Goal: Task Accomplishment & Management: Complete application form

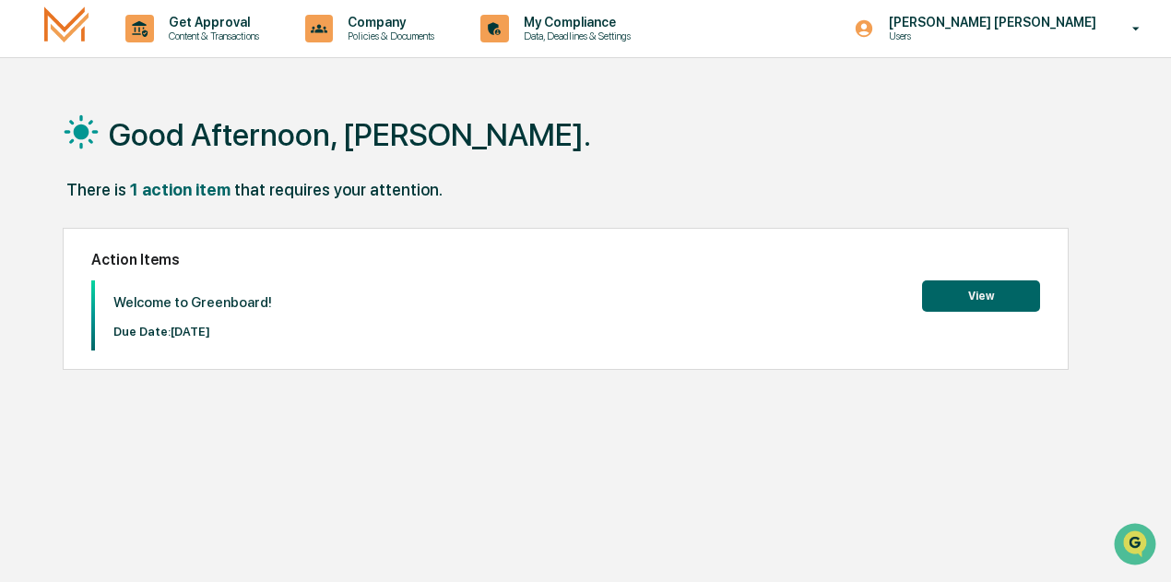
click at [983, 285] on button "View" at bounding box center [981, 295] width 118 height 31
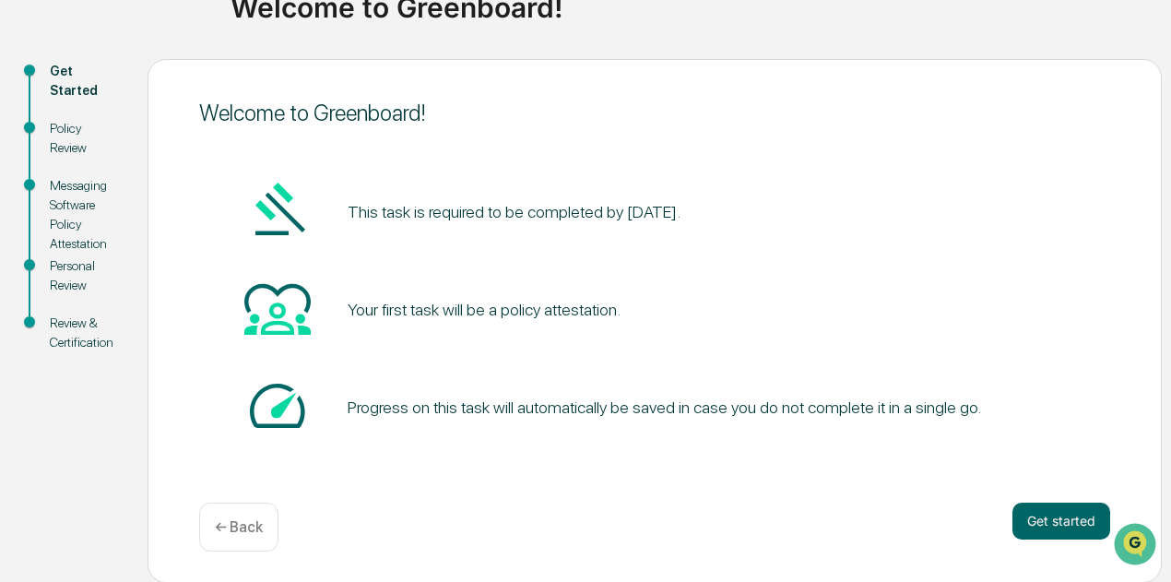
scroll to position [159, 0]
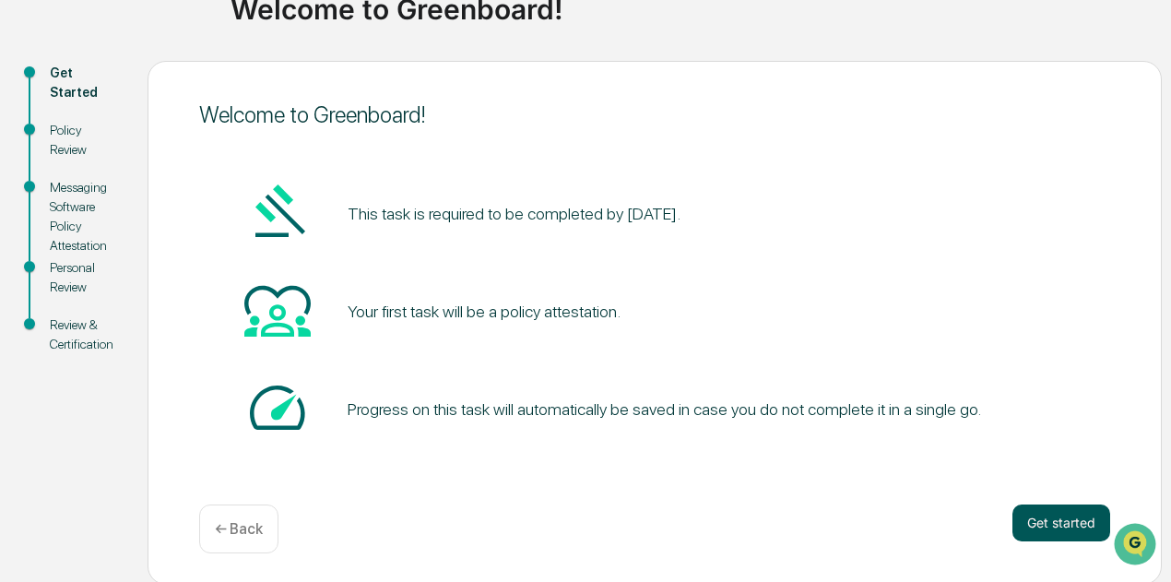
click at [1056, 519] on button "Get started" at bounding box center [1062, 522] width 98 height 37
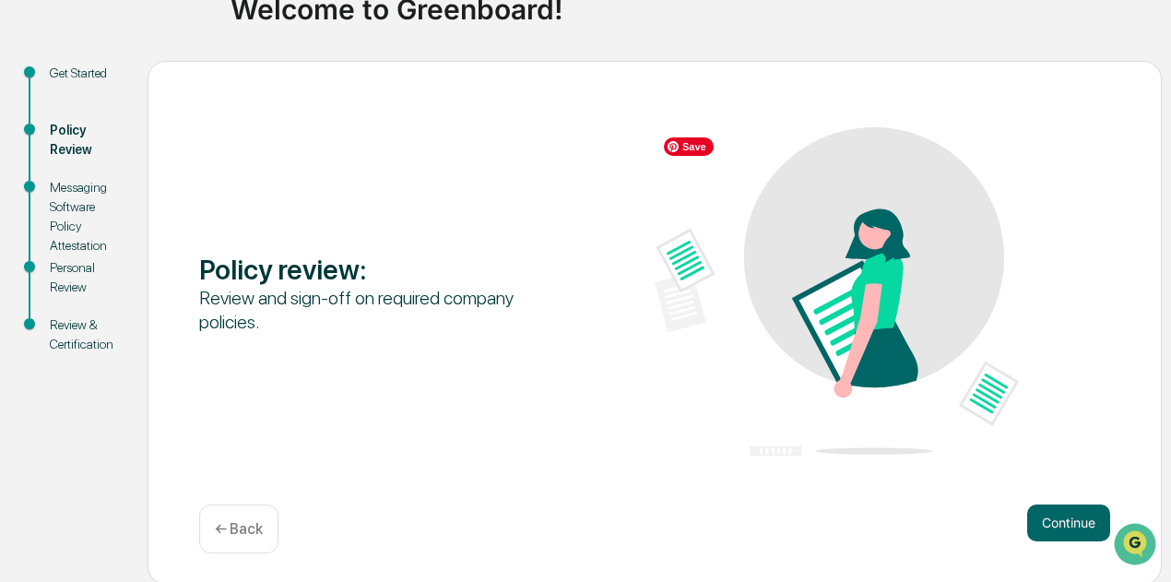
scroll to position [160, 0]
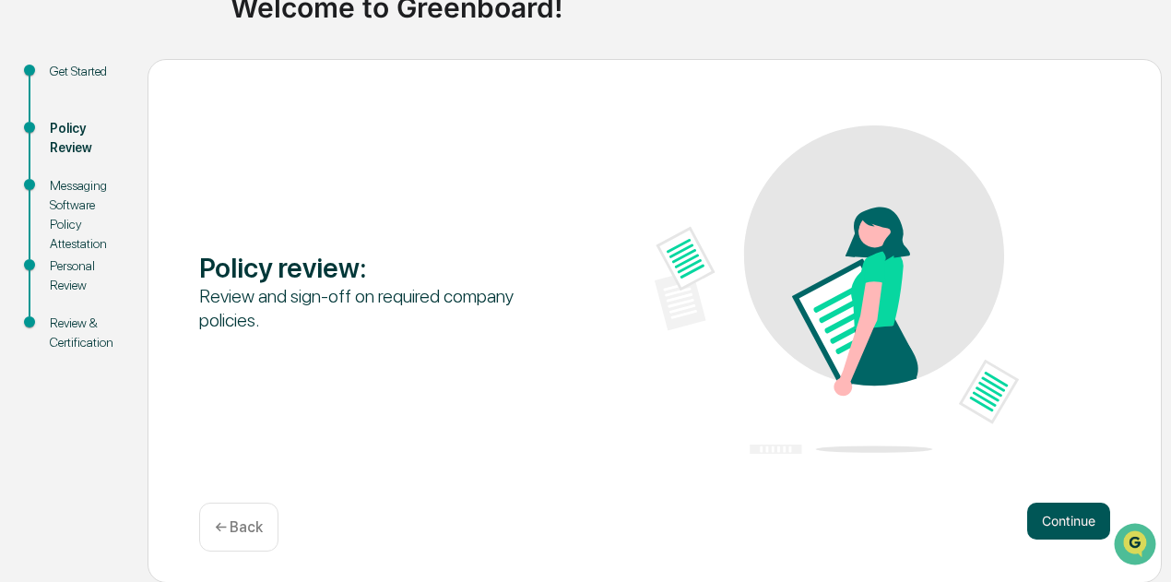
click at [1068, 517] on button "Continue" at bounding box center [1068, 521] width 83 height 37
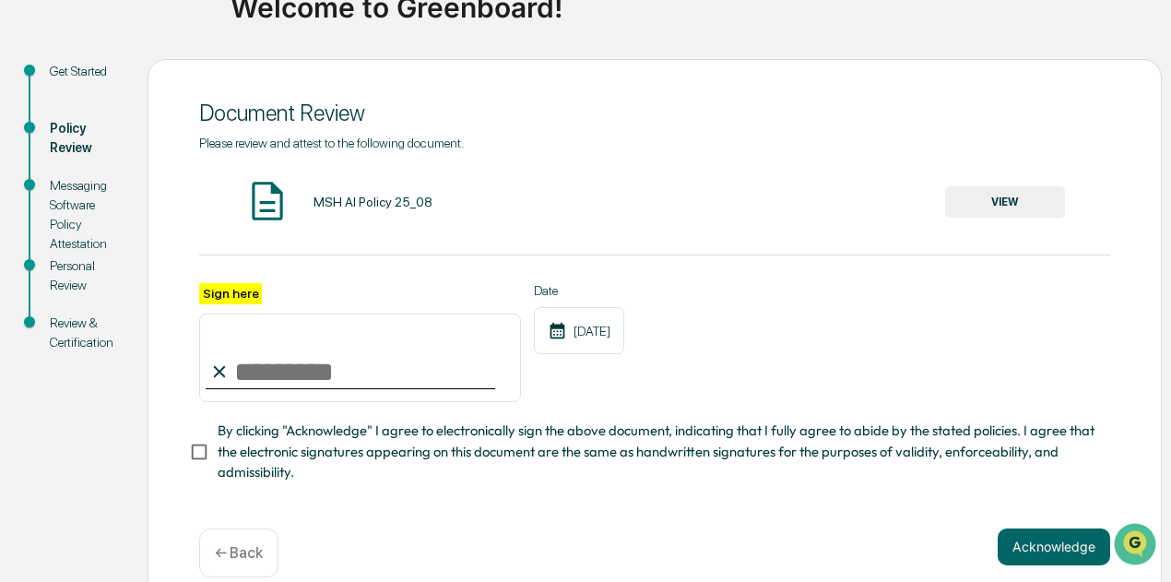
click at [263, 377] on input "Sign here" at bounding box center [360, 358] width 322 height 89
type input "**********"
click at [615, 477] on span "By clicking "Acknowledge" I agree to electronically sign the above document, in…" at bounding box center [657, 452] width 878 height 62
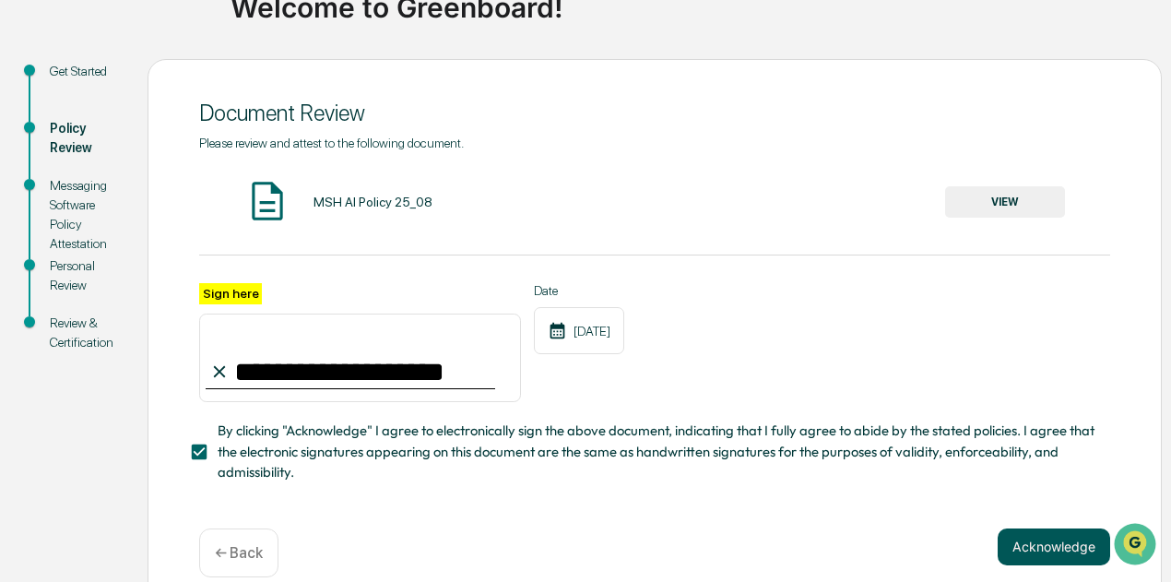
click at [1039, 545] on button "Acknowledge" at bounding box center [1054, 546] width 113 height 37
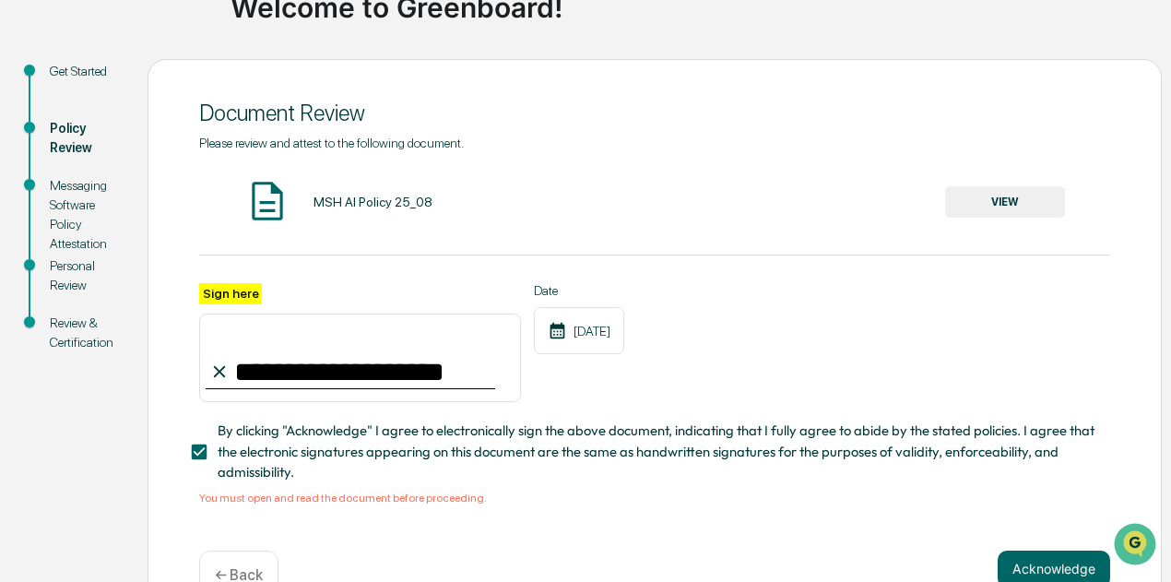
click at [345, 195] on div "MSH AI Policy 25_08" at bounding box center [373, 202] width 119 height 15
click at [260, 201] on img at bounding box center [267, 201] width 46 height 46
click at [972, 202] on button "VIEW" at bounding box center [1005, 201] width 120 height 31
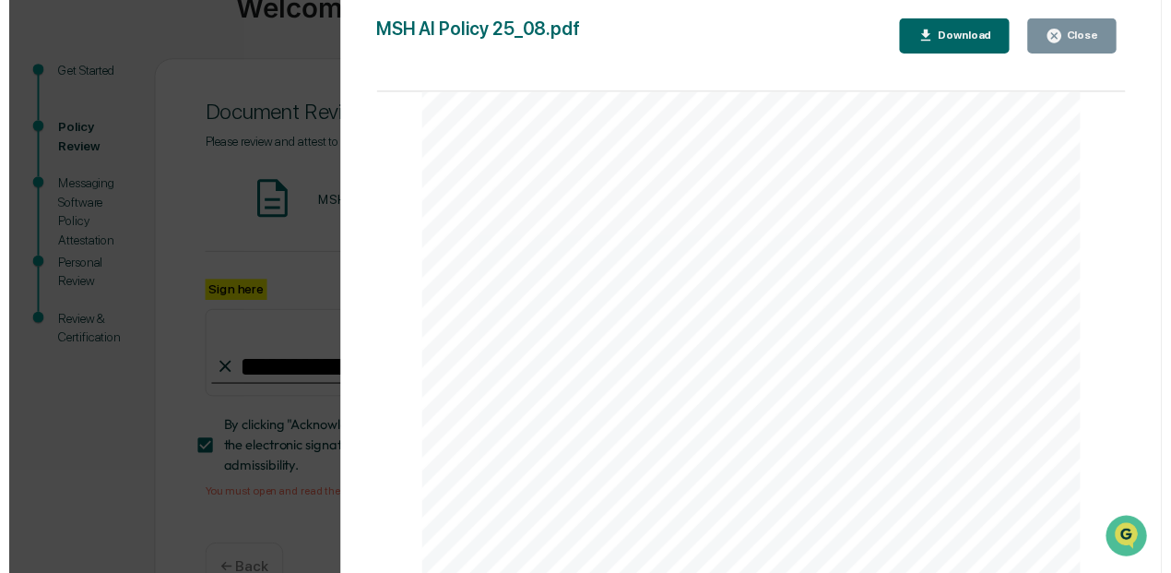
scroll to position [216, 0]
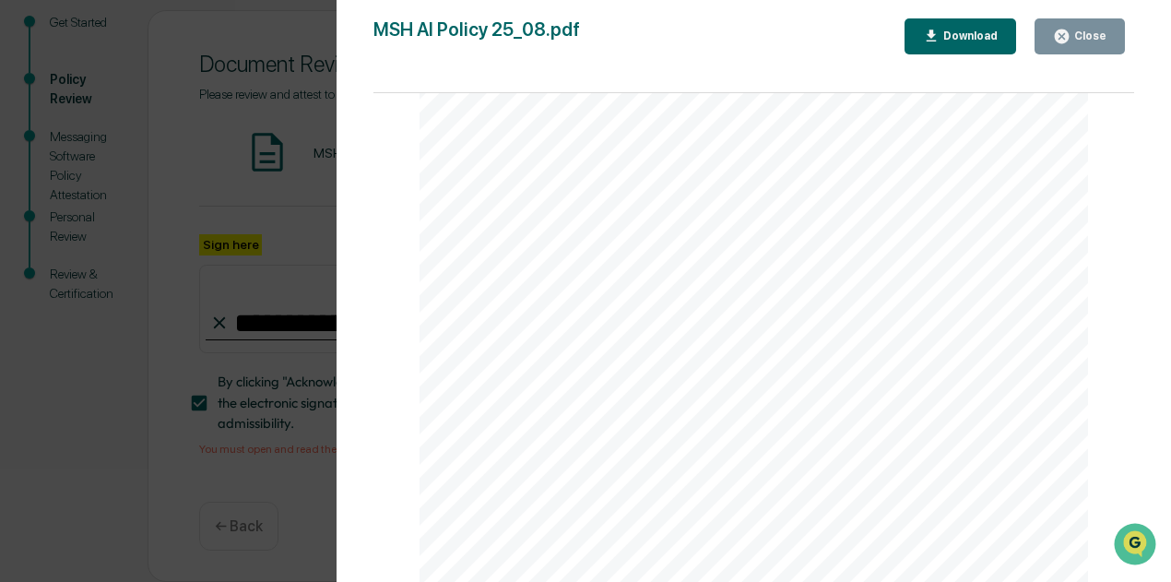
click at [1090, 34] on div "Close" at bounding box center [1089, 36] width 36 height 13
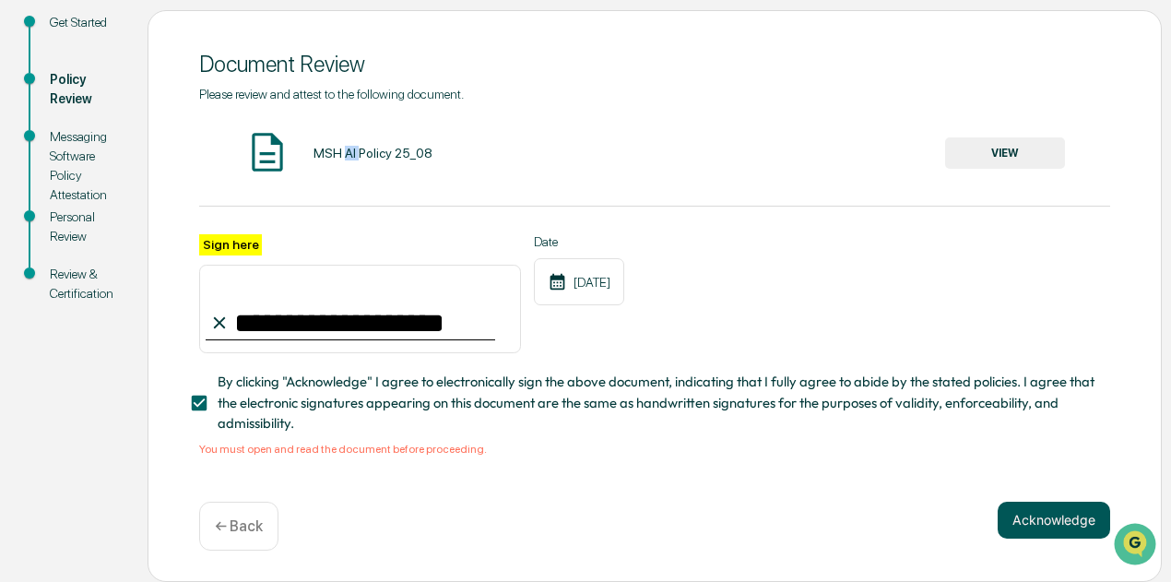
click at [1042, 521] on button "Acknowledge" at bounding box center [1054, 520] width 113 height 37
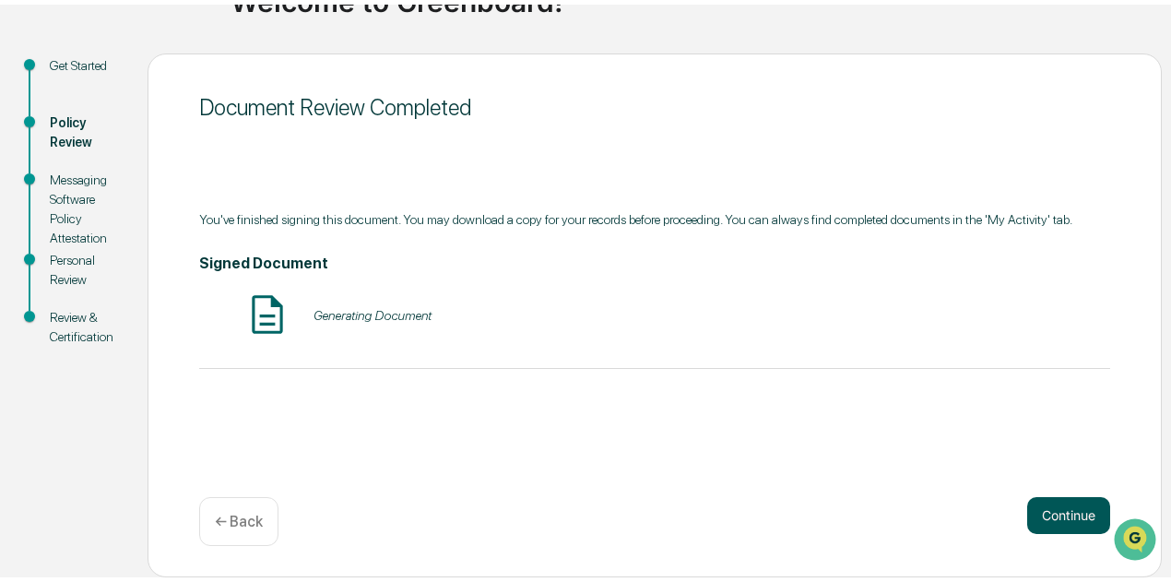
scroll to position [160, 0]
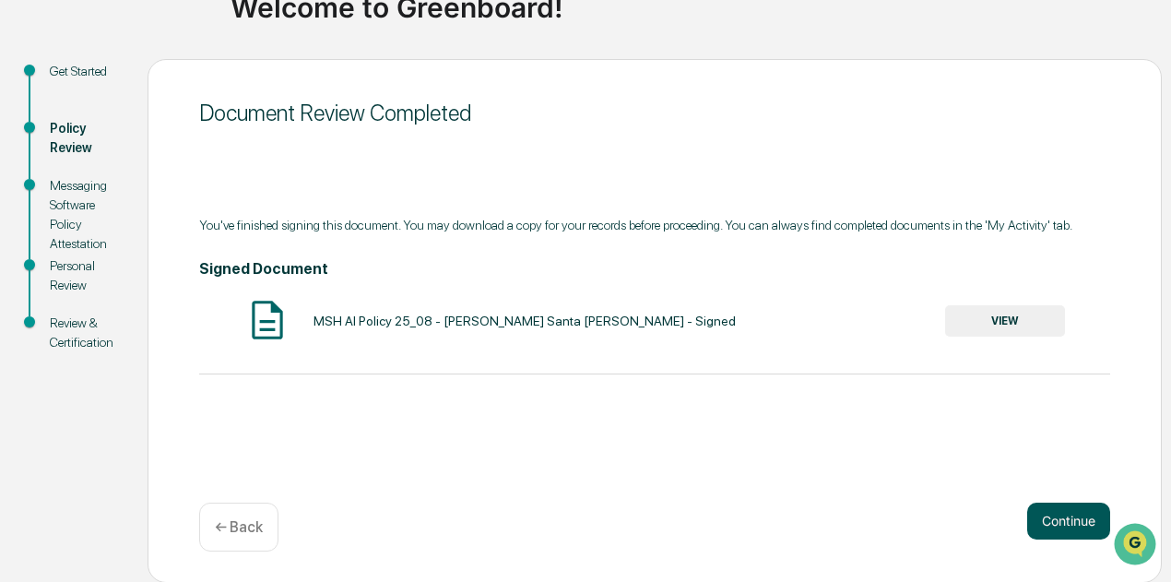
click at [1074, 513] on button "Continue" at bounding box center [1068, 521] width 83 height 37
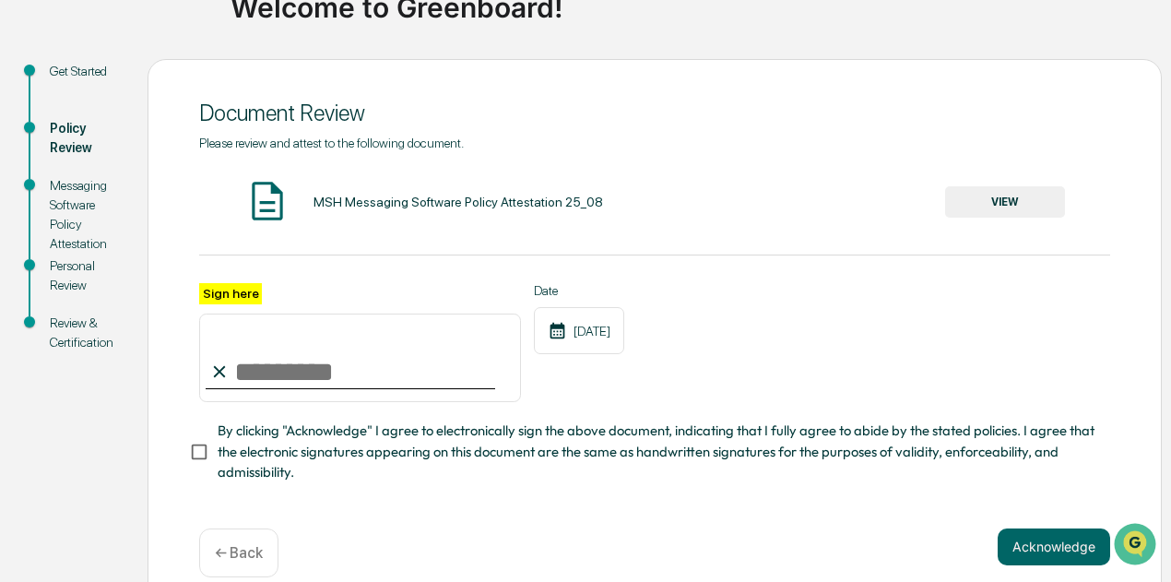
click at [1008, 197] on button "VIEW" at bounding box center [1005, 201] width 120 height 31
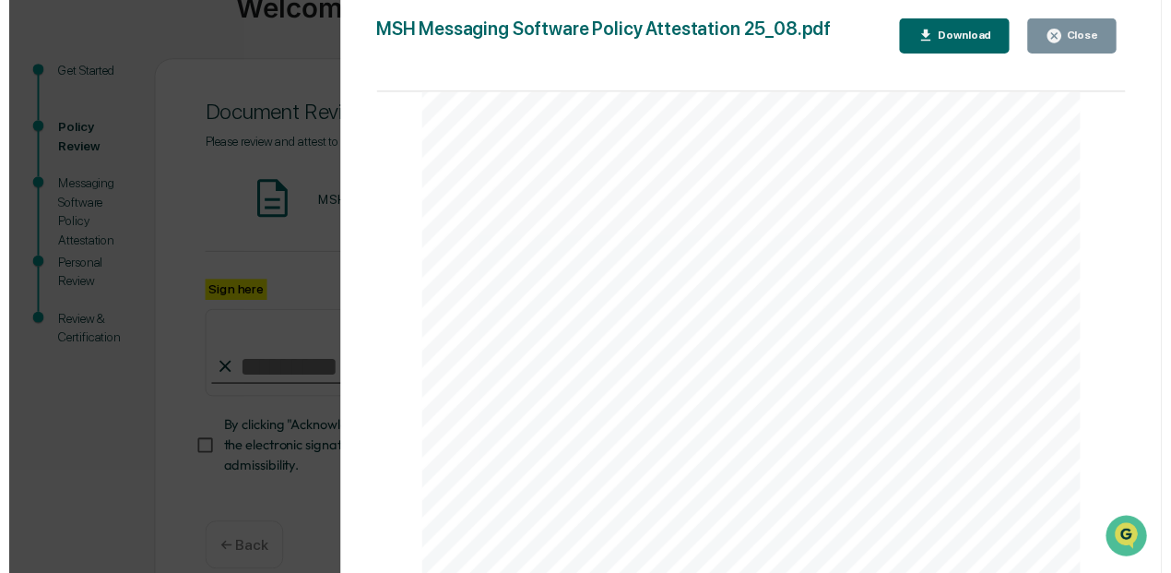
scroll to position [194, 0]
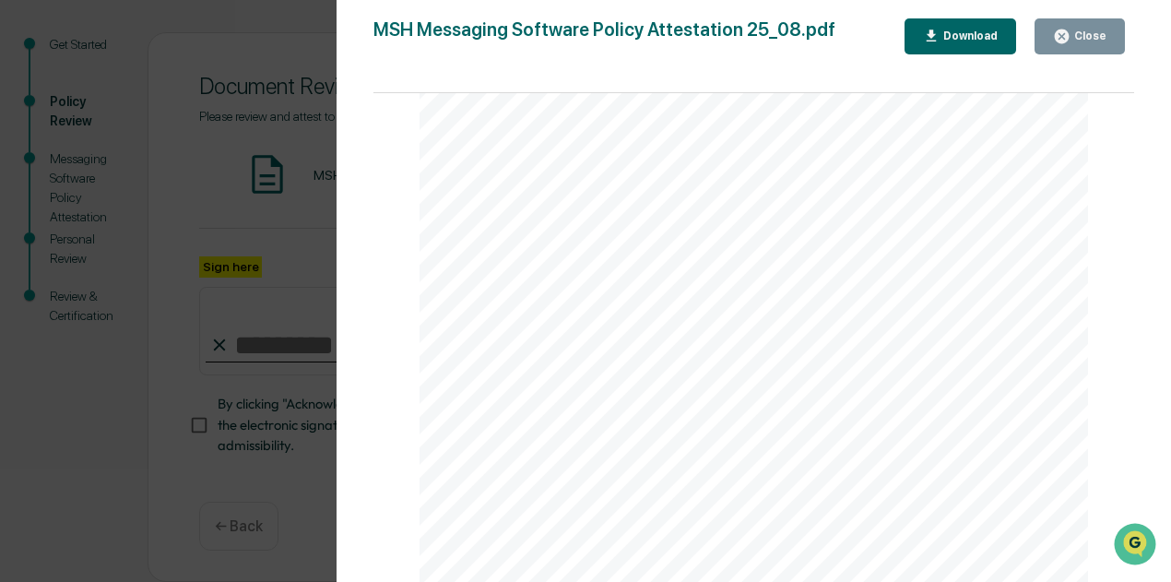
click at [1076, 37] on div "Close" at bounding box center [1089, 36] width 36 height 13
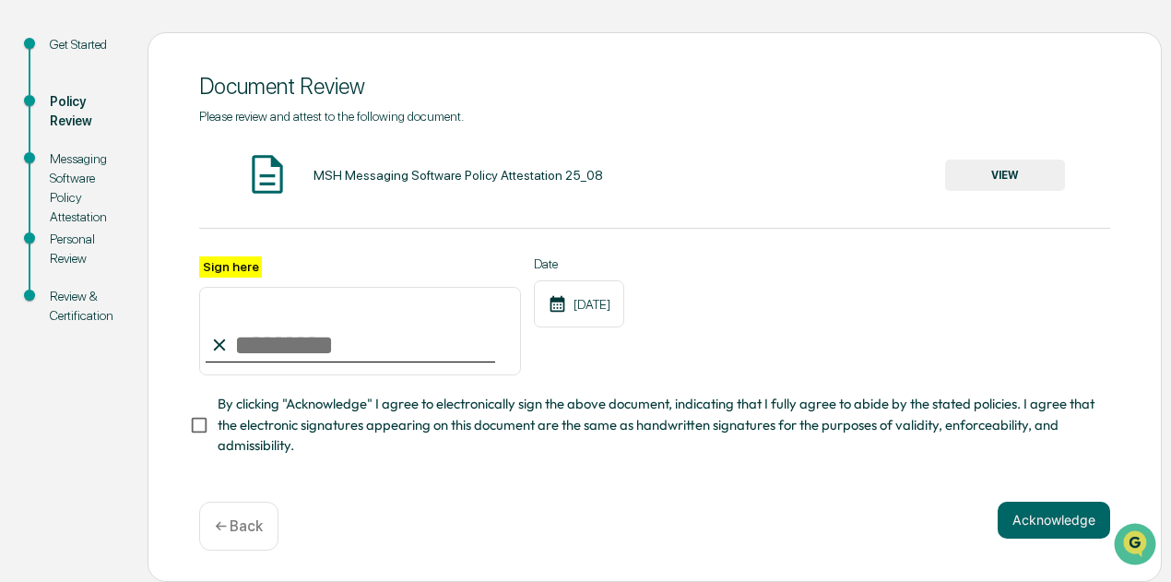
click at [256, 336] on input "Sign here" at bounding box center [360, 331] width 322 height 89
type input "**********"
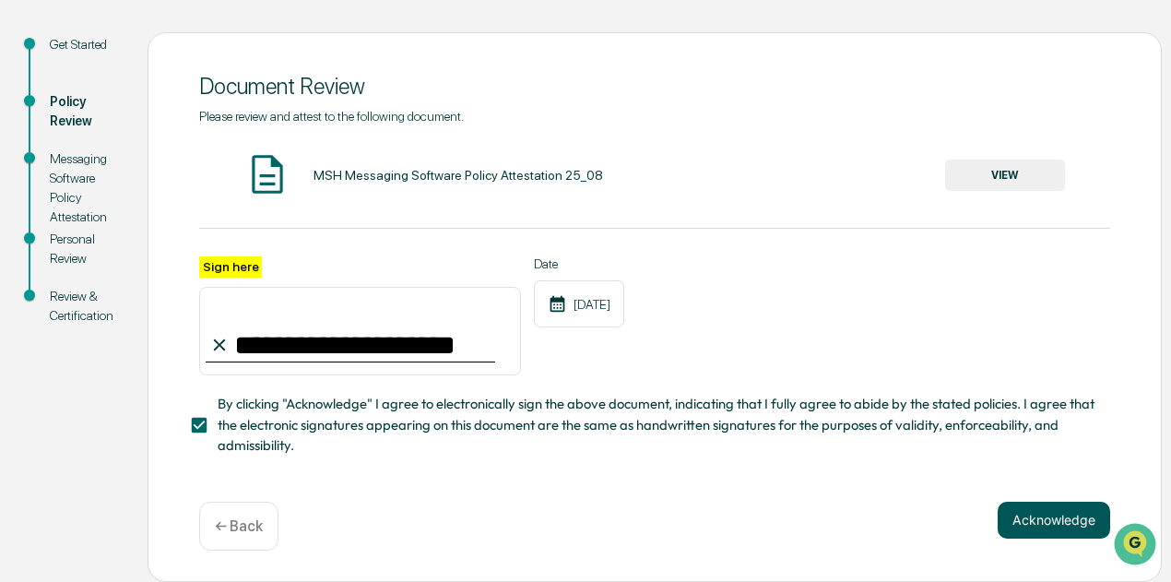
click at [1042, 521] on button "Acknowledge" at bounding box center [1054, 520] width 113 height 37
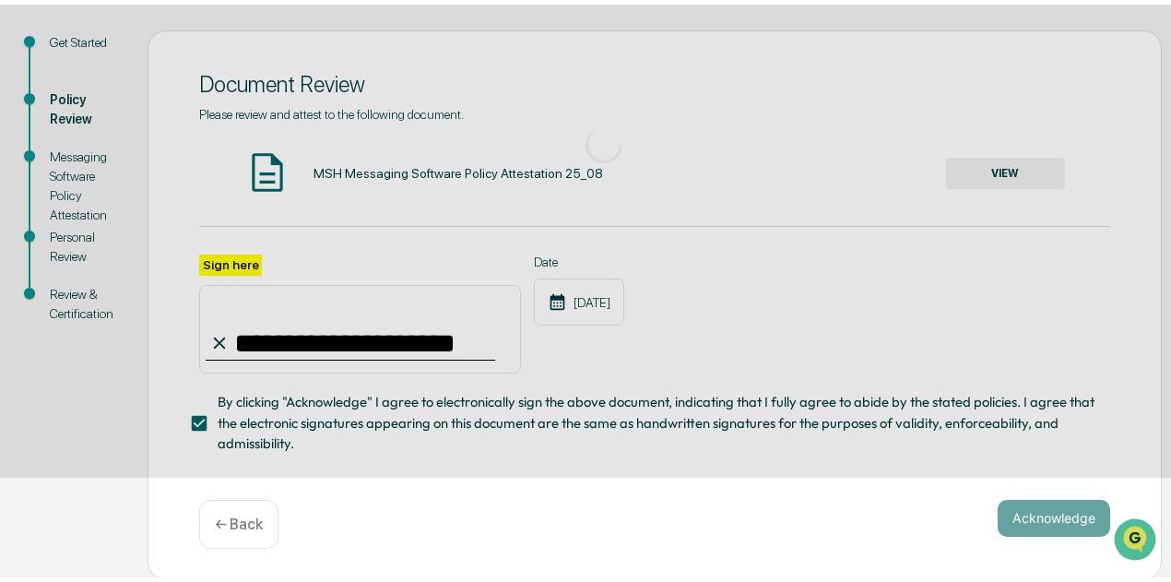
scroll to position [160, 0]
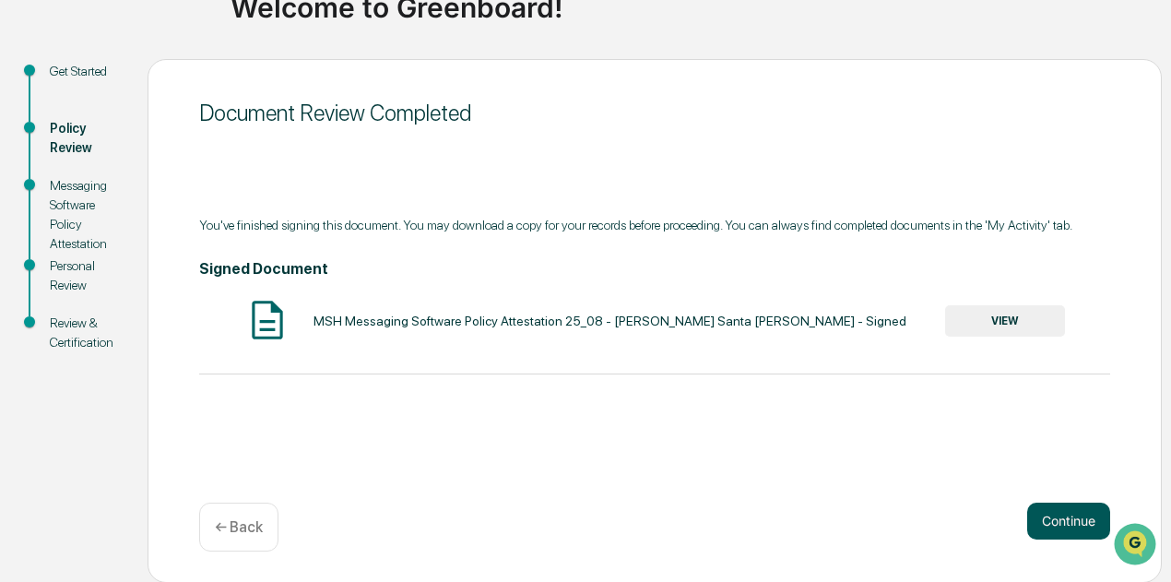
click at [1062, 516] on button "Continue" at bounding box center [1068, 521] width 83 height 37
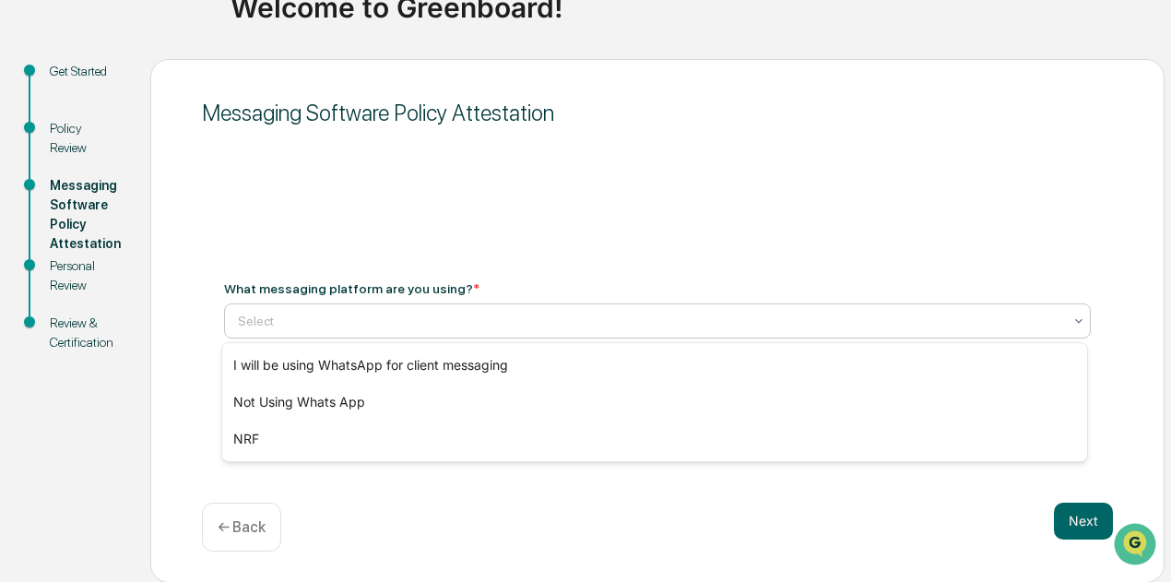
click at [1076, 318] on icon at bounding box center [1079, 321] width 15 height 15
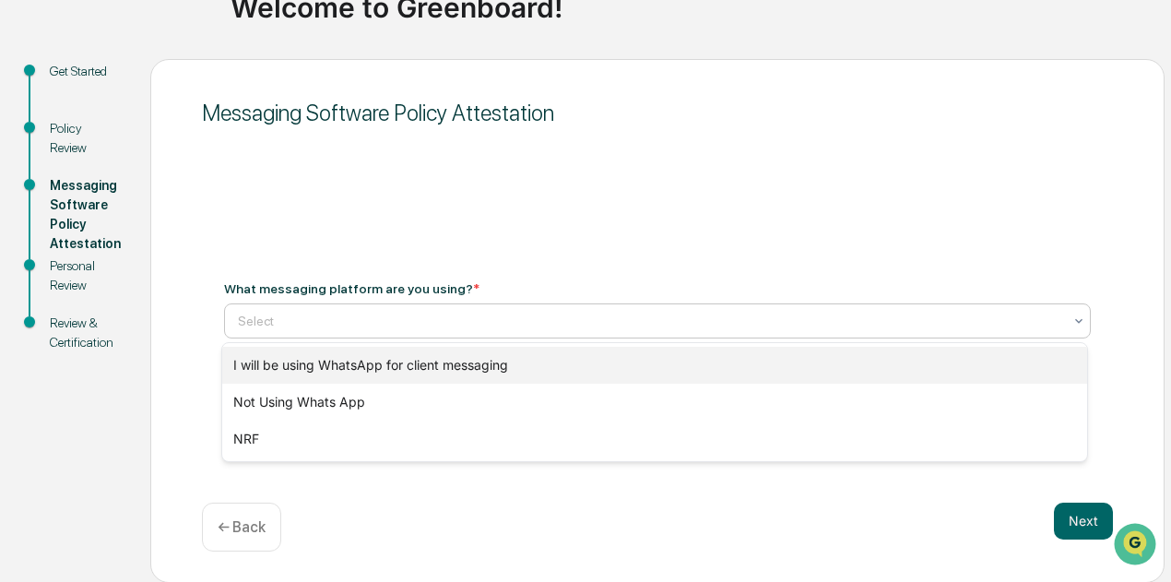
click at [692, 363] on div "I will be using WhatsApp for client messaging" at bounding box center [655, 365] width 866 height 37
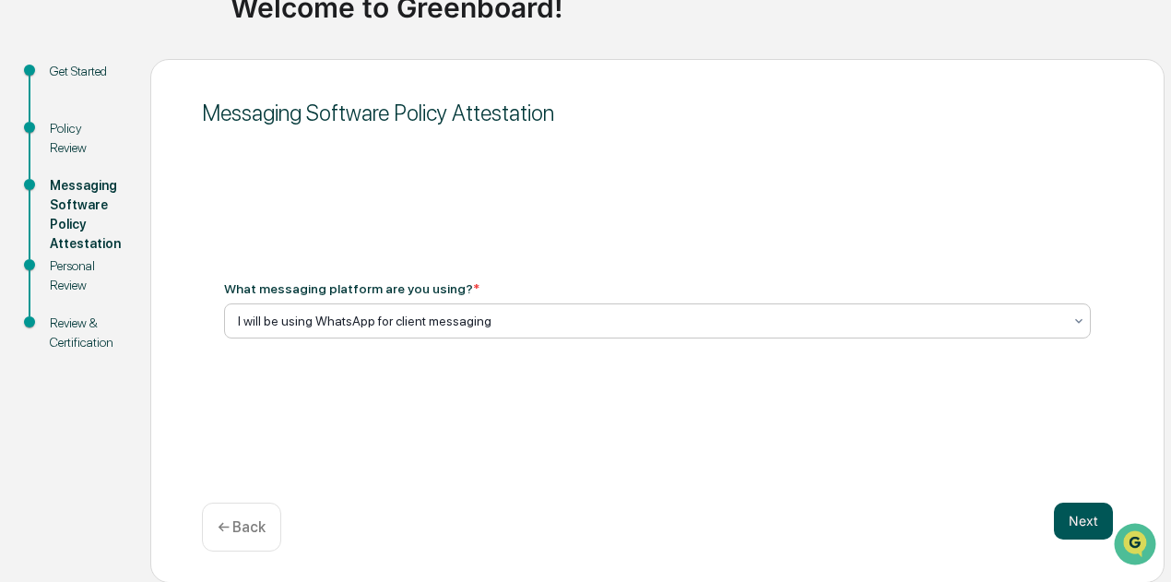
click at [1083, 516] on button "Next" at bounding box center [1083, 521] width 59 height 37
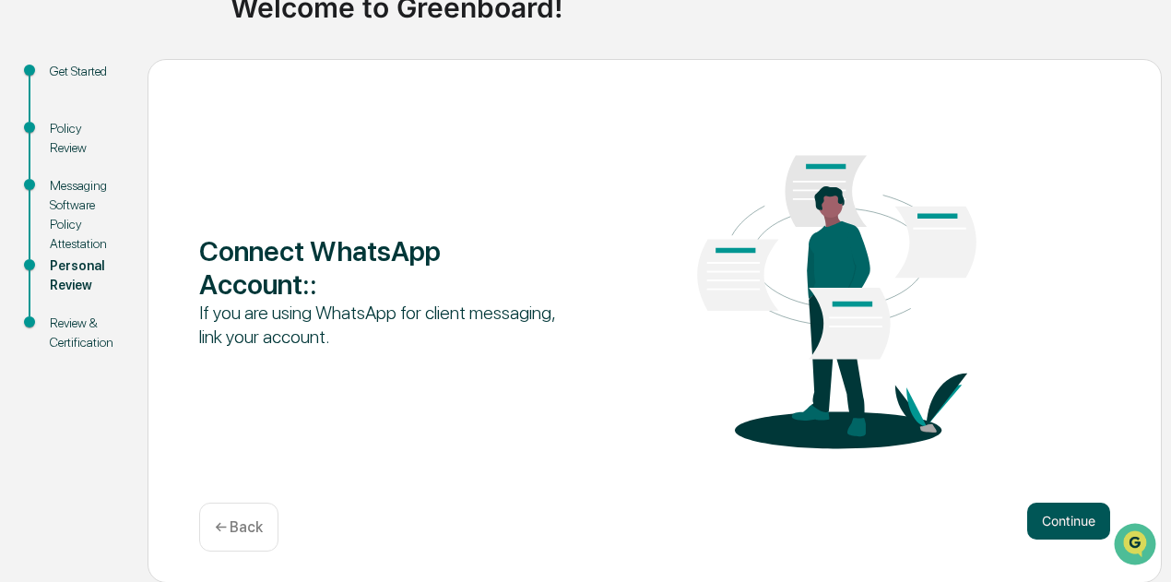
click at [1058, 516] on button "Continue" at bounding box center [1068, 521] width 83 height 37
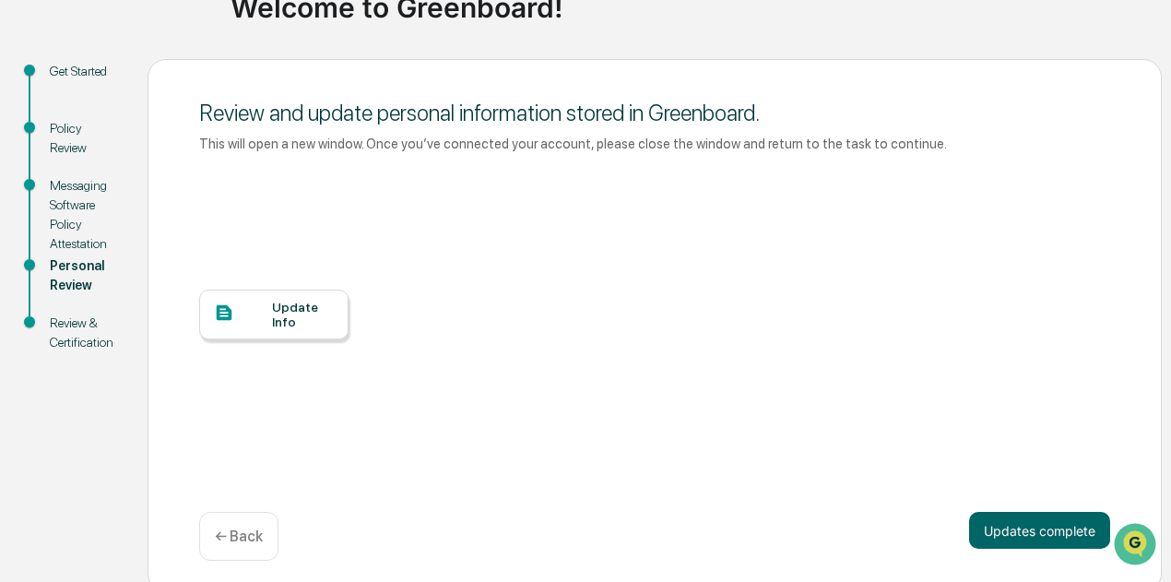
click at [285, 305] on div "Update Info" at bounding box center [303, 315] width 62 height 30
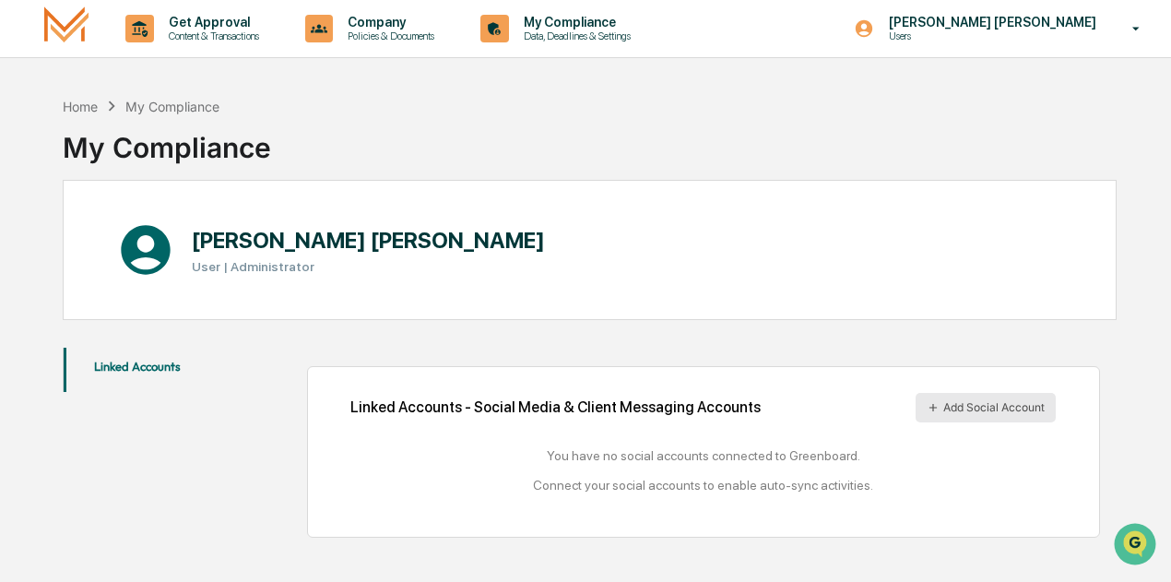
click at [992, 402] on button "Add Social Account" at bounding box center [986, 408] width 140 height 30
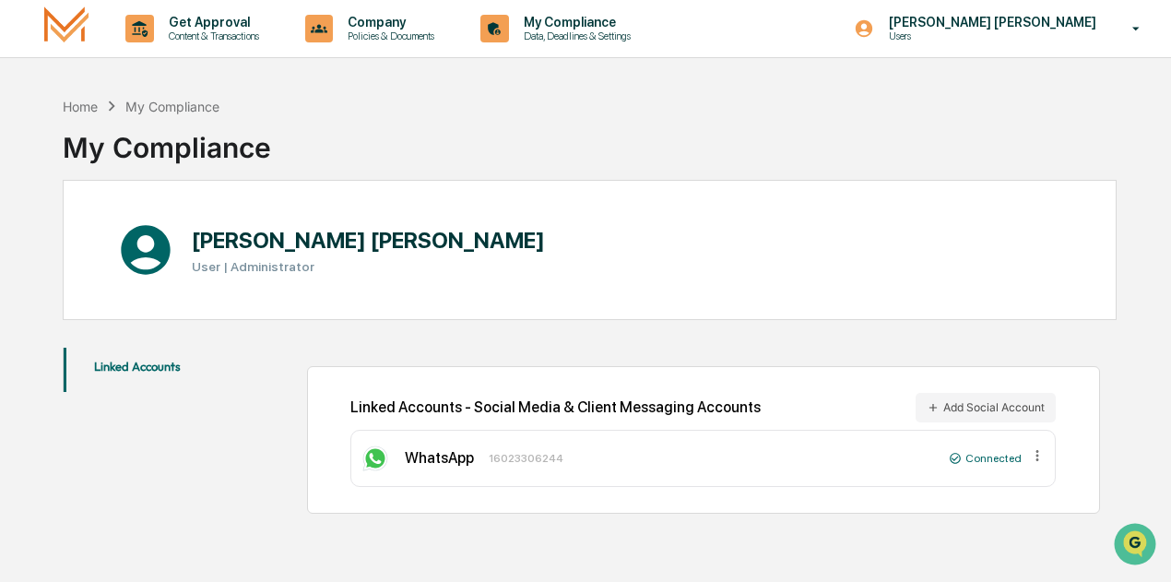
scroll to position [2, 0]
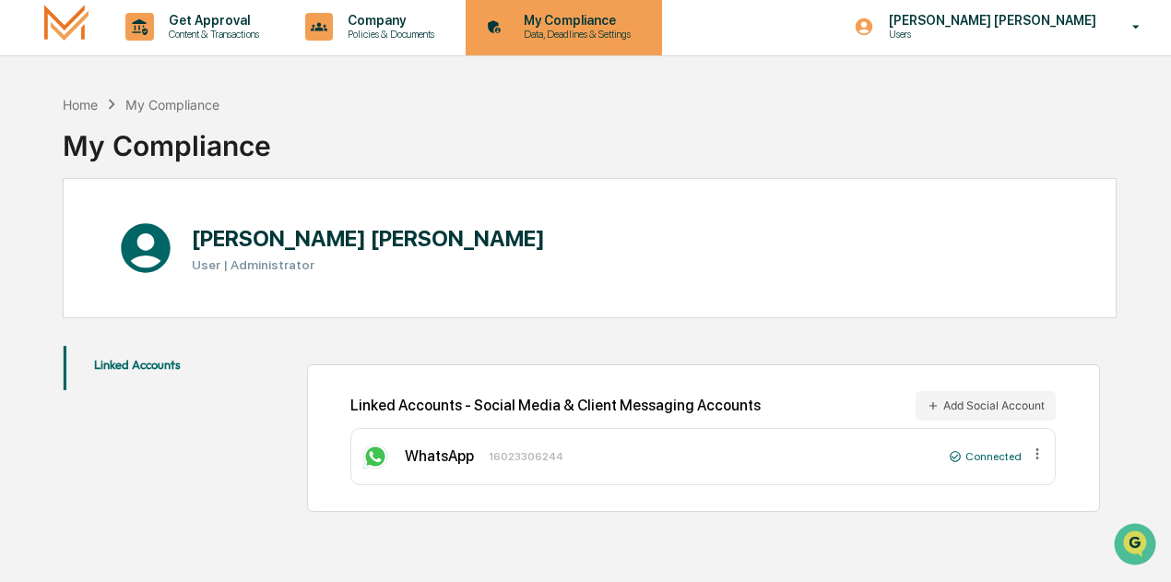
click at [572, 30] on p "Data, Deadlines & Settings" at bounding box center [574, 34] width 131 height 13
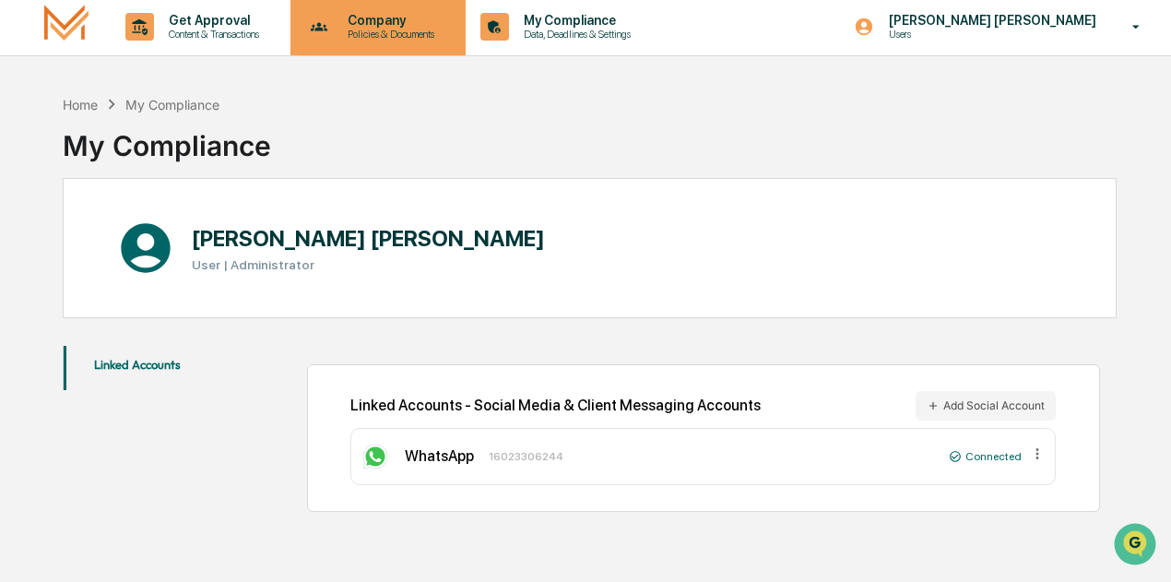
click at [401, 18] on p "Company" at bounding box center [388, 20] width 111 height 15
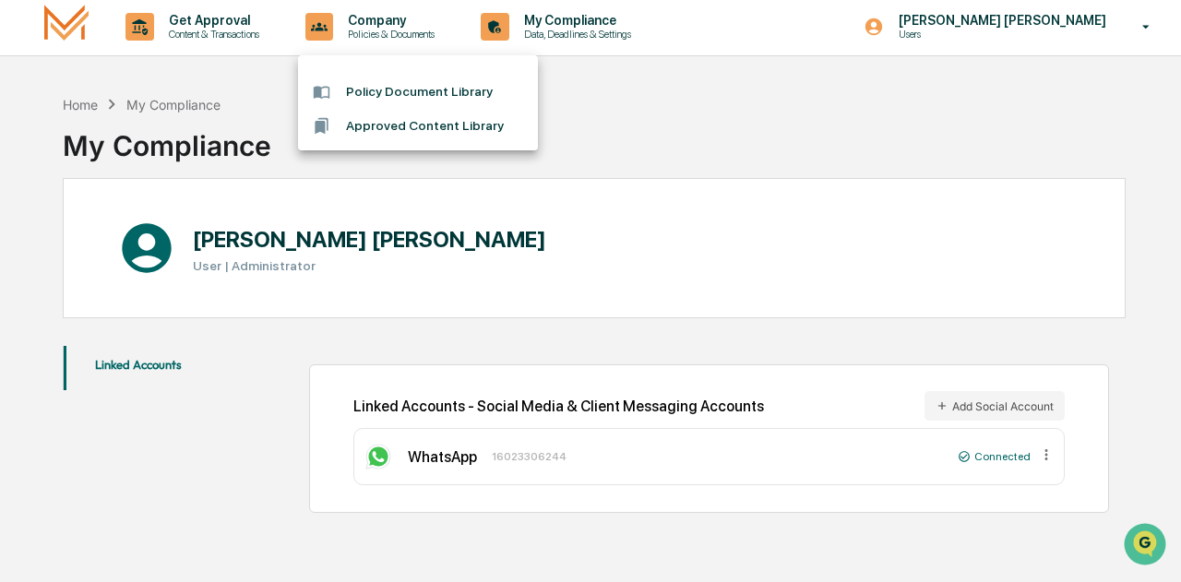
click at [205, 18] on div at bounding box center [590, 291] width 1181 height 582
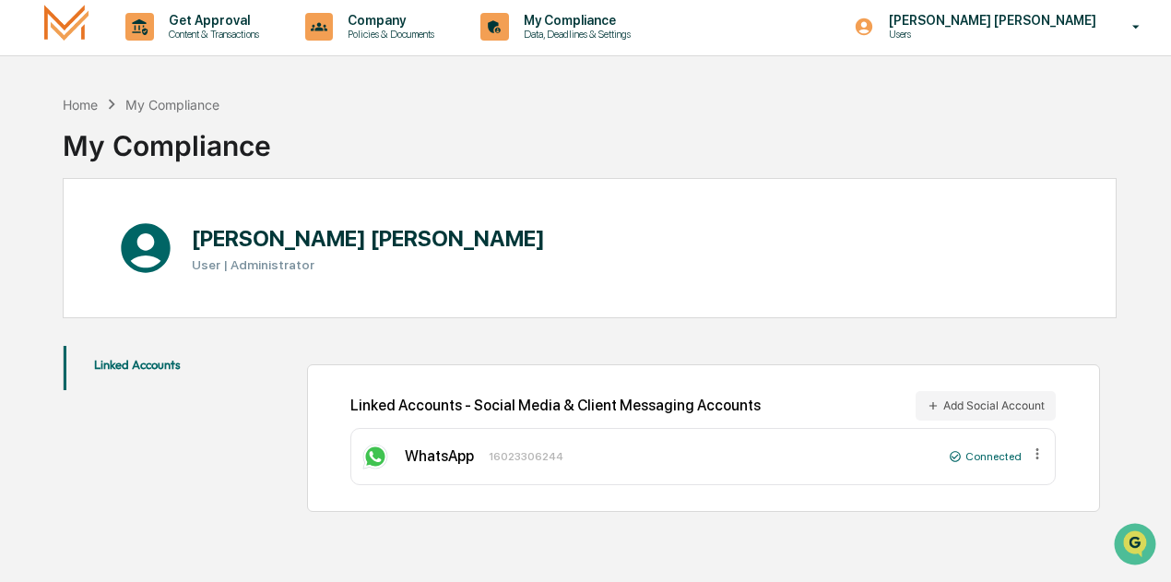
click at [205, 18] on p "Get Approval" at bounding box center [211, 20] width 114 height 15
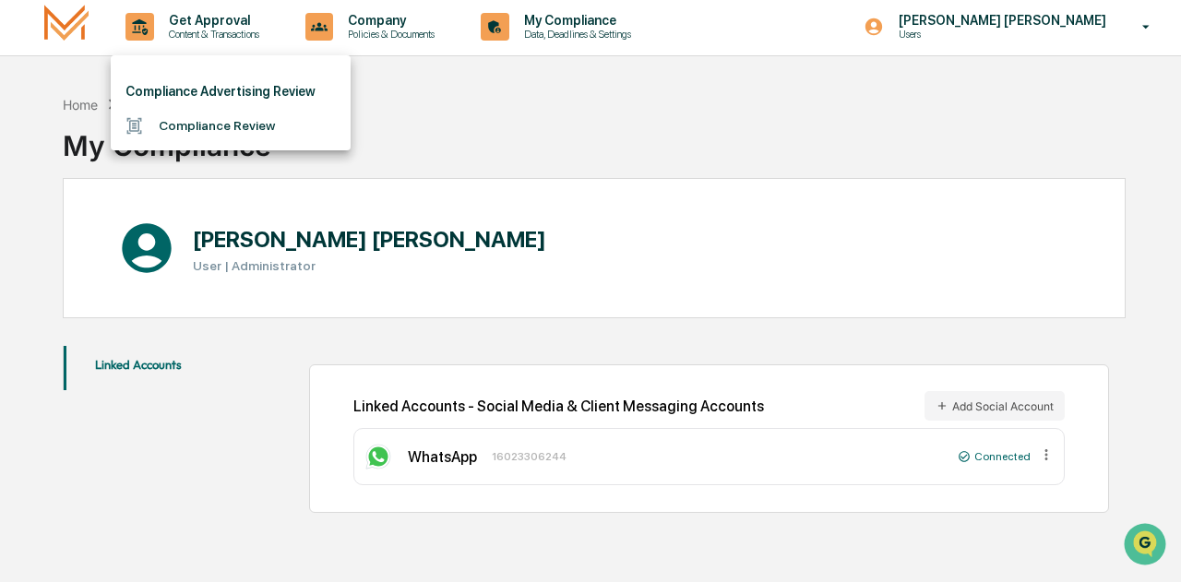
click at [218, 124] on li "Compliance Review" at bounding box center [231, 126] width 240 height 34
